Goal: Navigation & Orientation: Find specific page/section

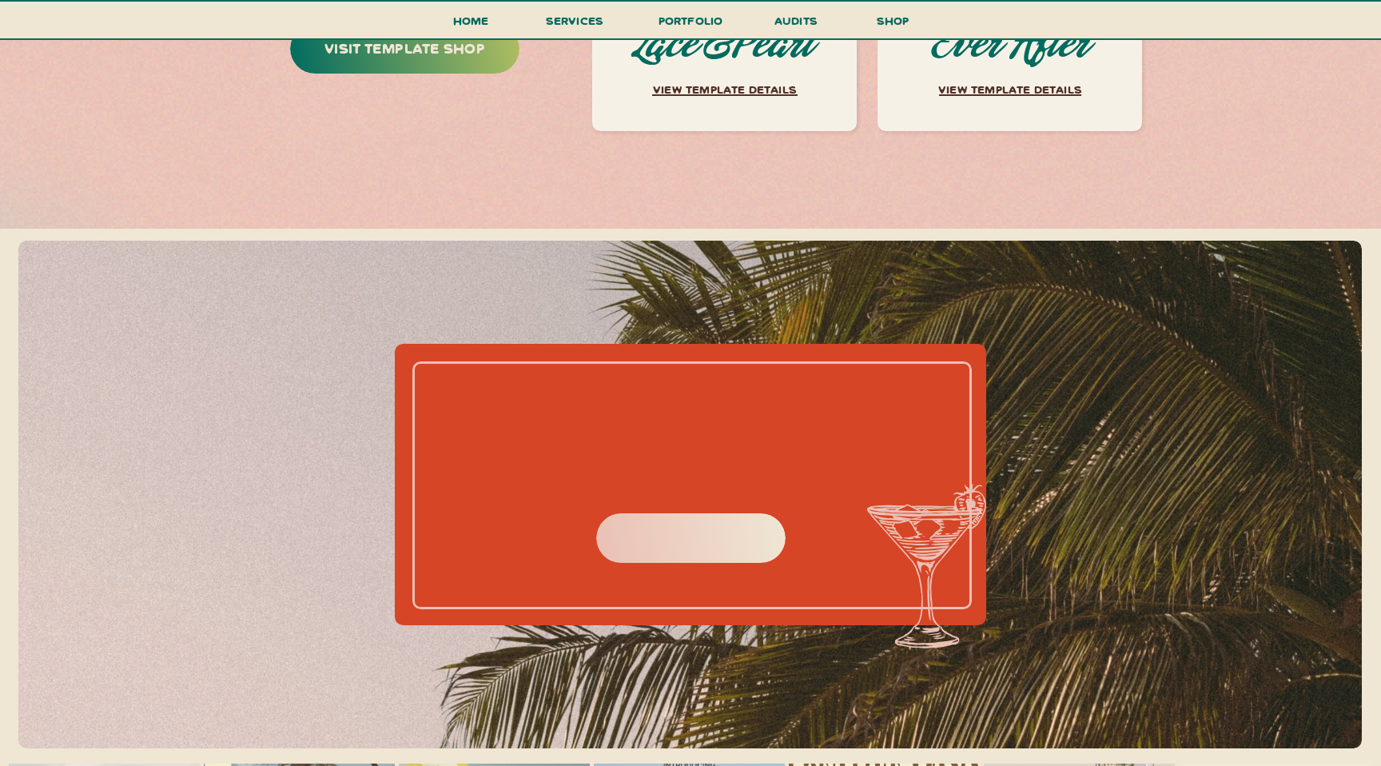
scroll to position [7074, 0]
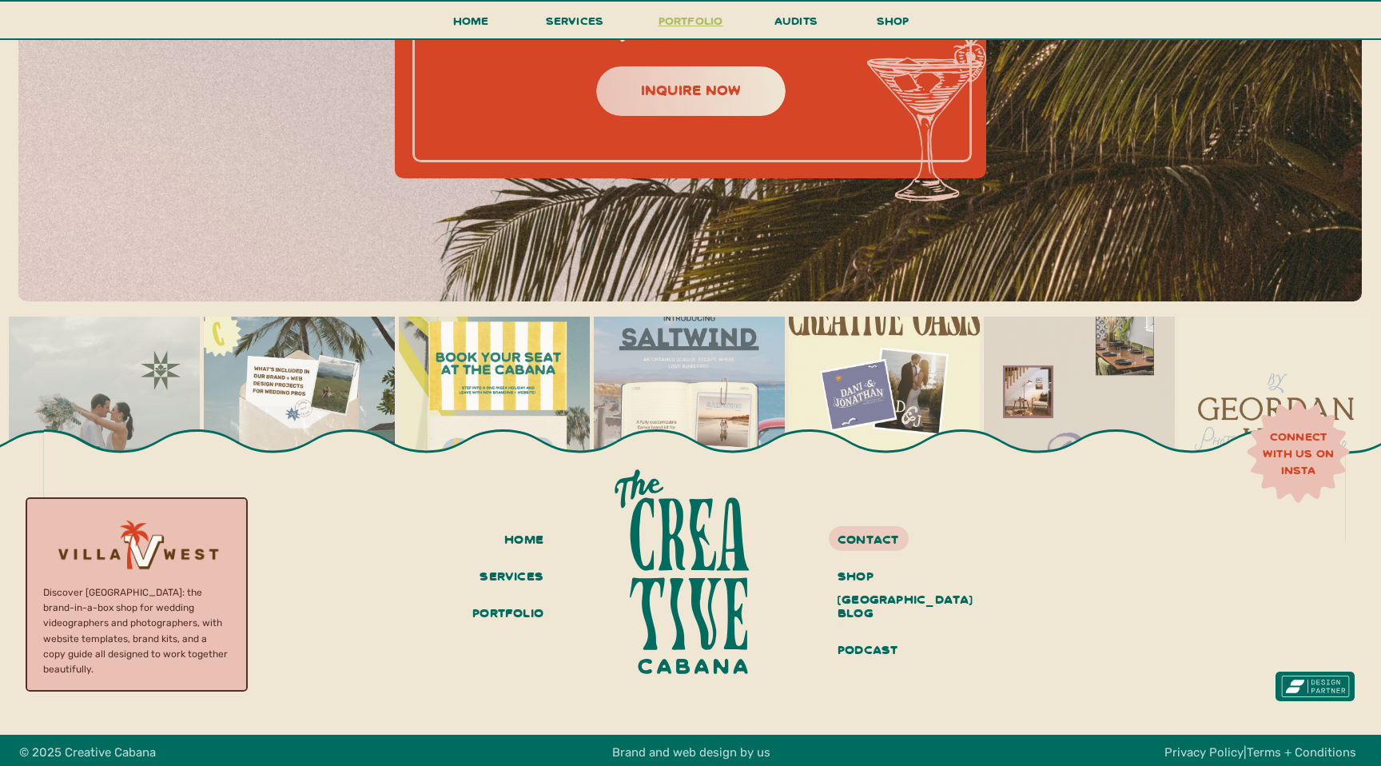
click at [708, 16] on h3 "portfolio" at bounding box center [690, 25] width 75 height 30
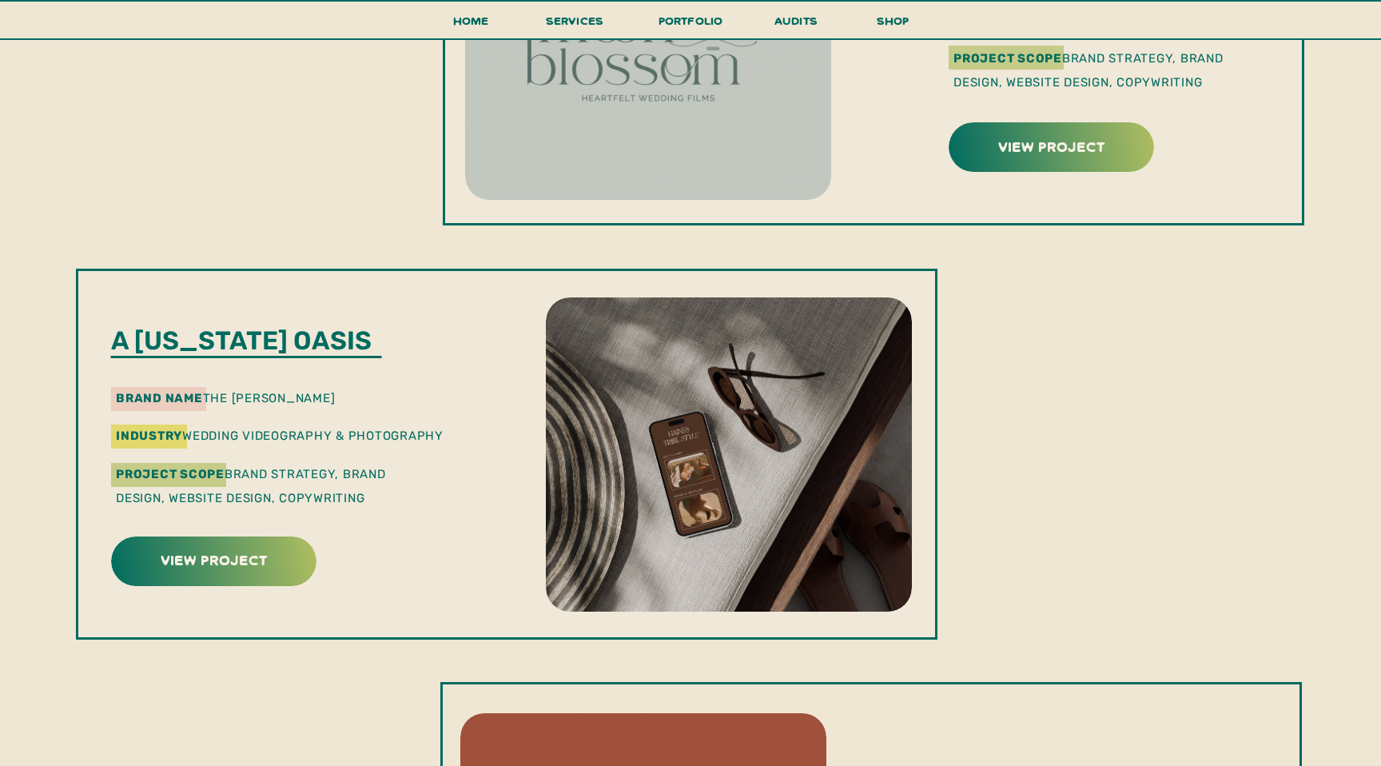
scroll to position [1036, 0]
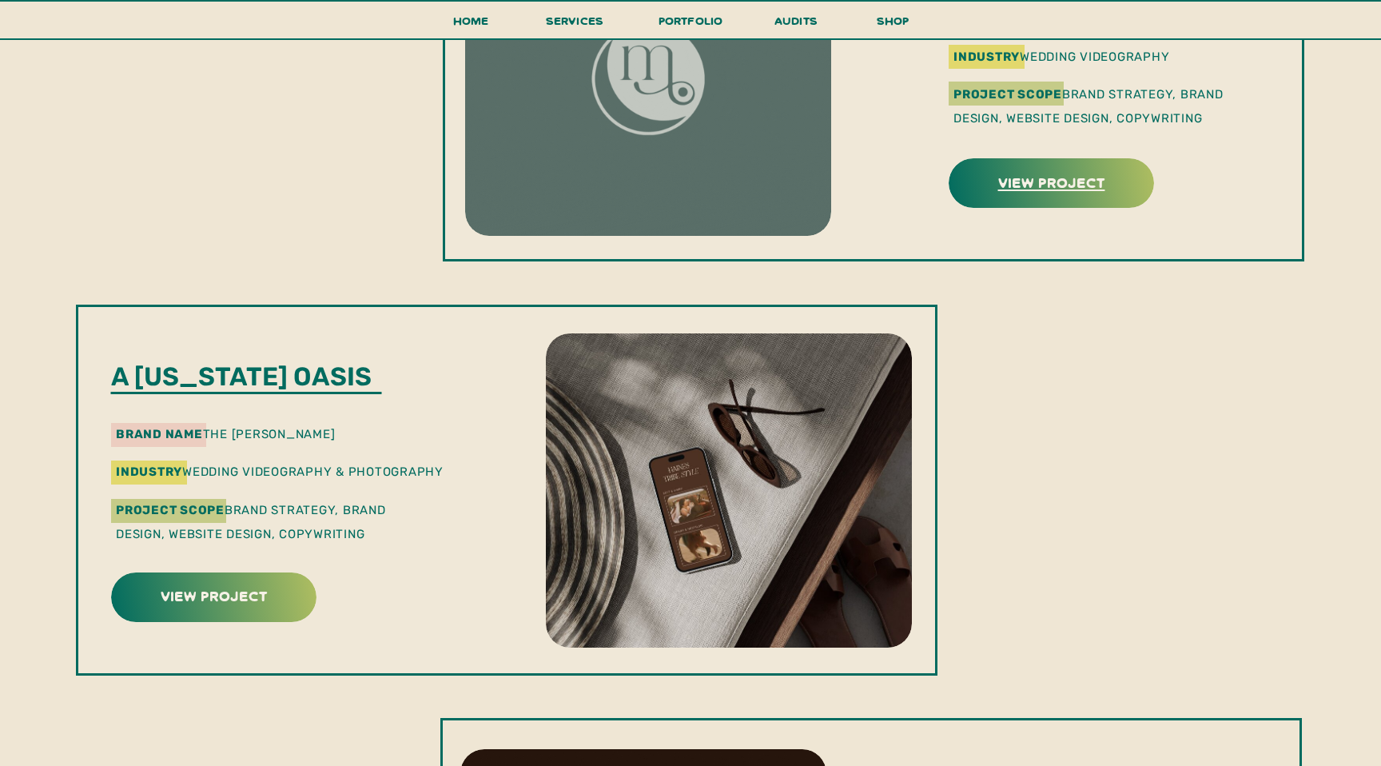
click at [1075, 193] on h3 "view project" at bounding box center [1051, 181] width 201 height 25
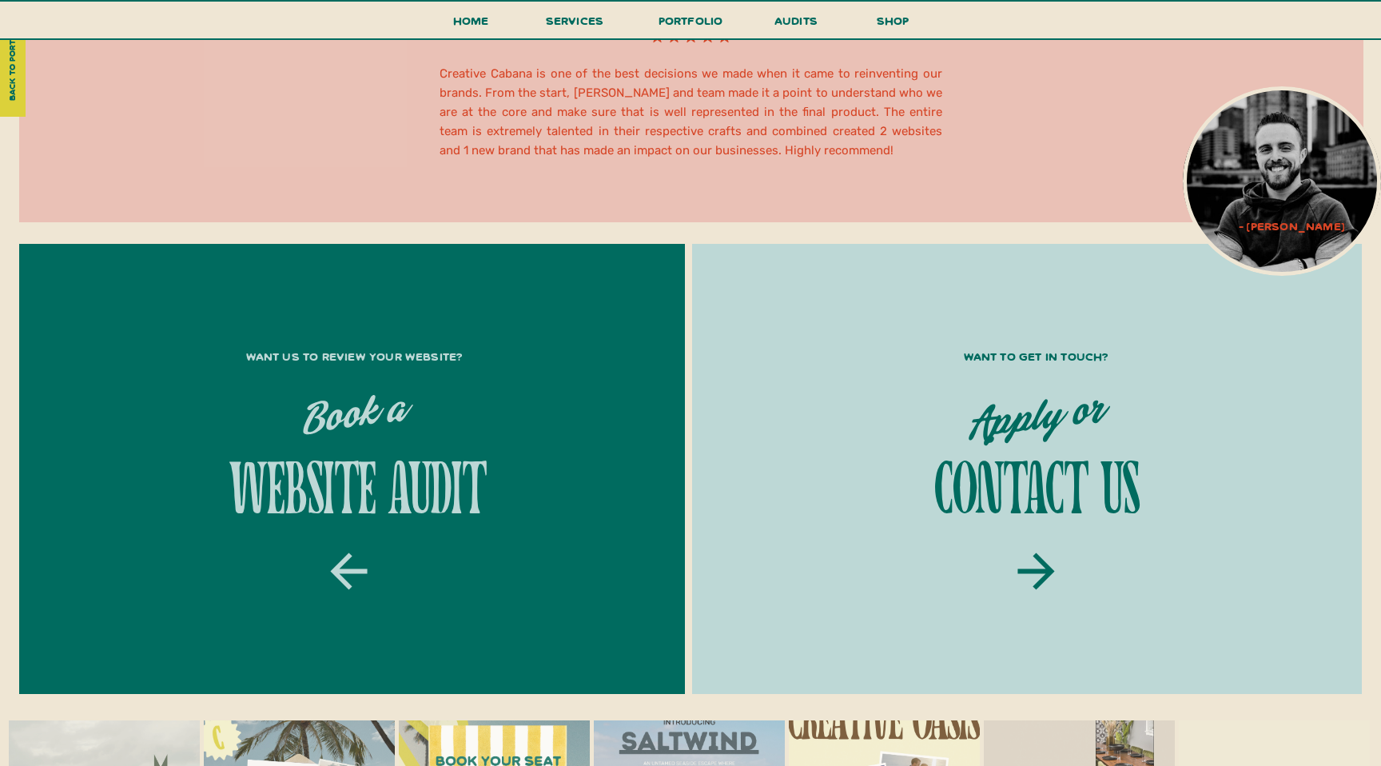
scroll to position [5719, 0]
